Goal: Transaction & Acquisition: Subscribe to service/newsletter

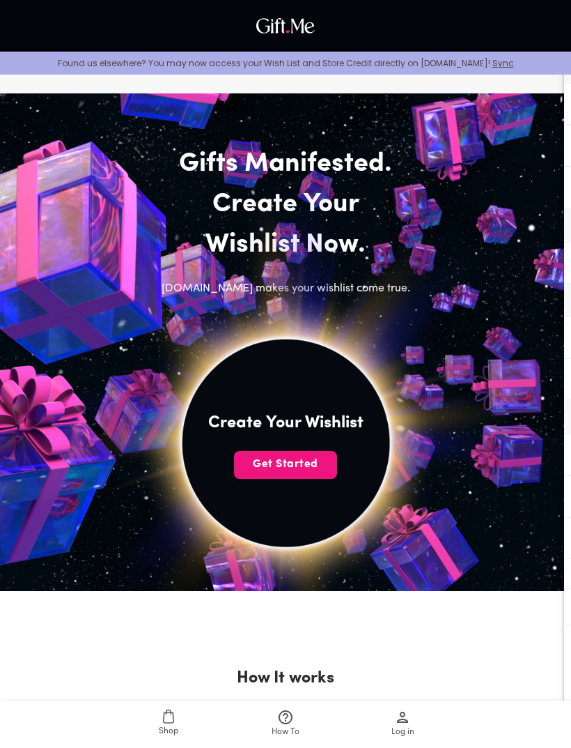
click at [308, 462] on span "Get Started" at bounding box center [285, 463] width 103 height 15
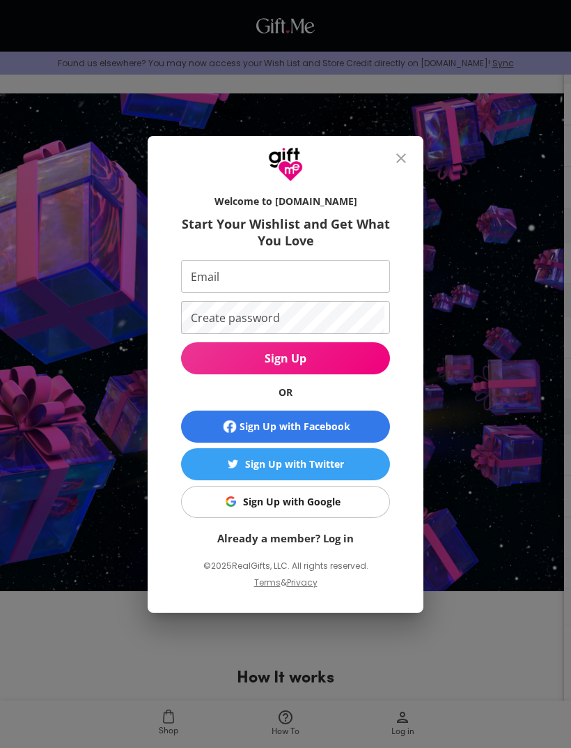
click at [350, 516] on button "Sign Up with Google" at bounding box center [285, 502] width 209 height 32
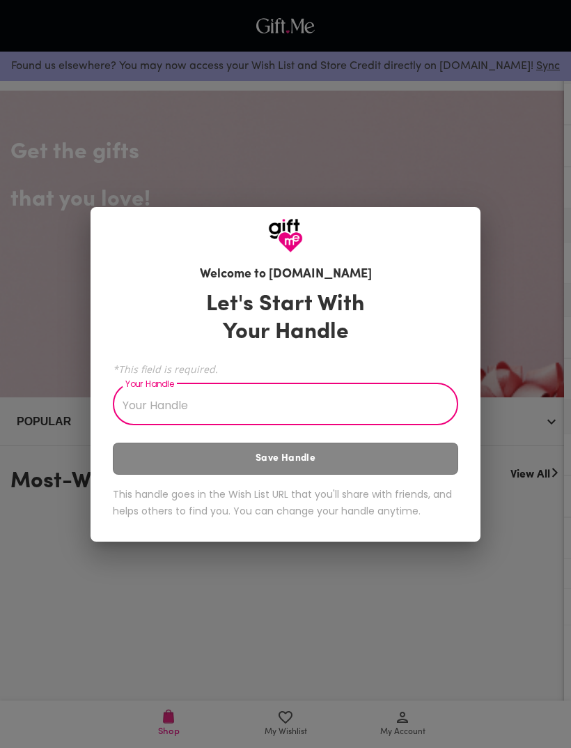
click at [421, 423] on input "Your Handle" at bounding box center [278, 405] width 330 height 39
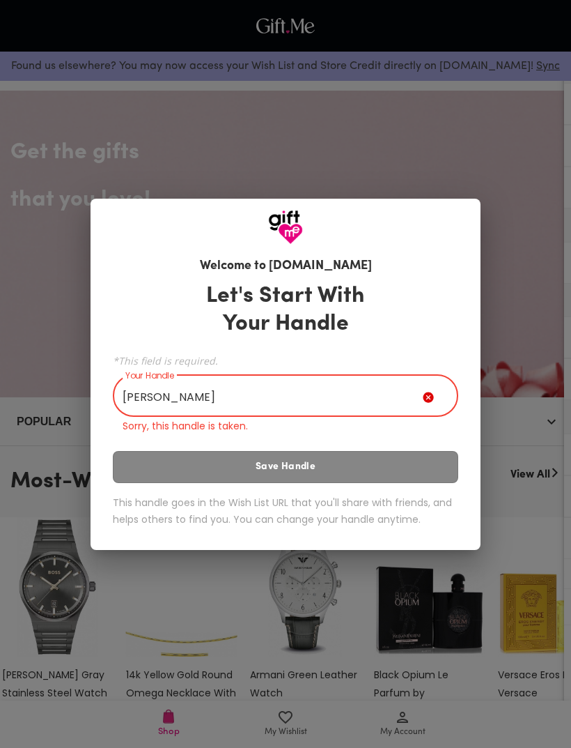
type input "Wendy"
click at [151, 461] on div "Let's Start With Your Handle *This field is required. Your Handle Wendy Your Ha…" at bounding box center [286, 407] width 346 height 263
click at [148, 476] on div "Let's Start With Your Handle *This field is required. Your Handle Wendy Your Ha…" at bounding box center [286, 407] width 346 height 263
click at [547, 424] on div "Welcome to Gift.me Let's Start With Your Handle *This field is required. Your H…" at bounding box center [285, 374] width 571 height 748
click at [44, 366] on div "Welcome to Gift.me Let's Start With Your Handle *This field is required. Your H…" at bounding box center [285, 374] width 571 height 748
